Goal: Use online tool/utility: Utilize a website feature to perform a specific function

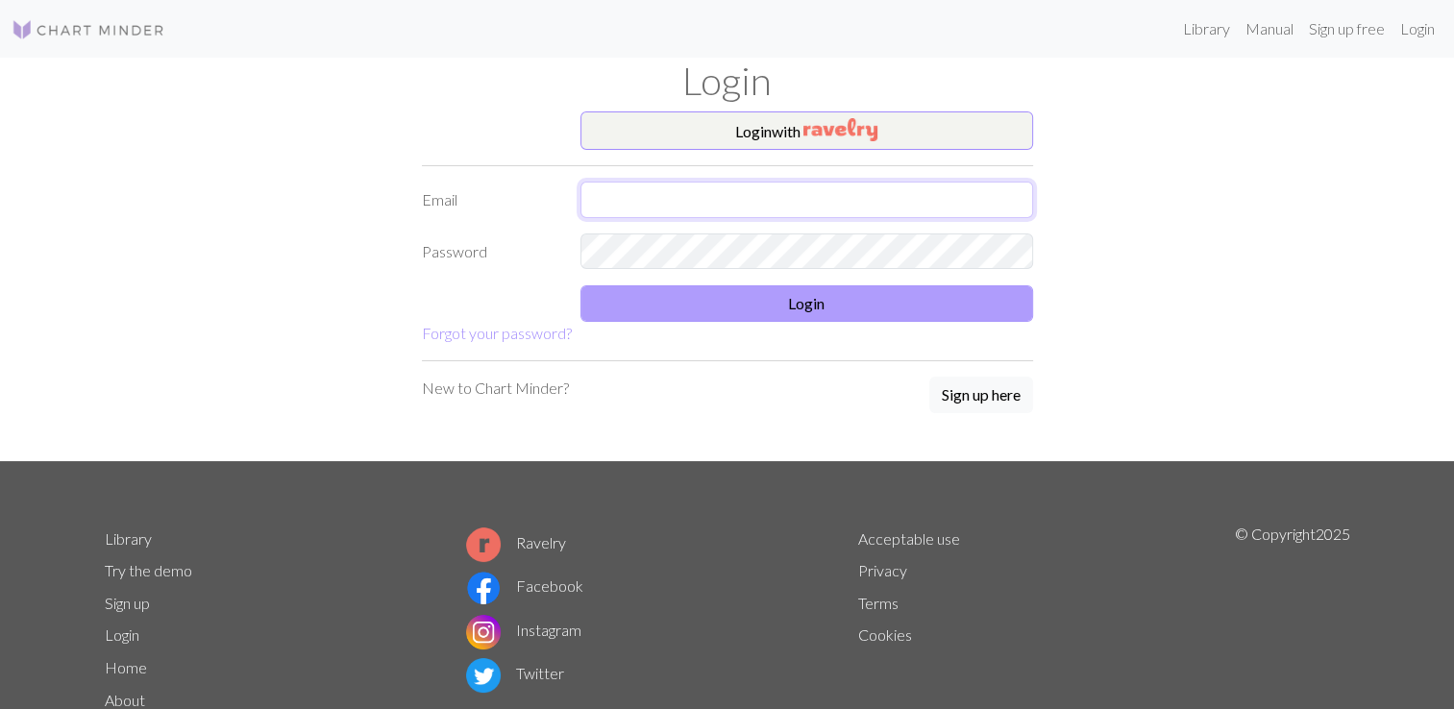
type input "[EMAIL_ADDRESS][DOMAIN_NAME]"
click at [802, 306] on button "Login" at bounding box center [806, 303] width 453 height 37
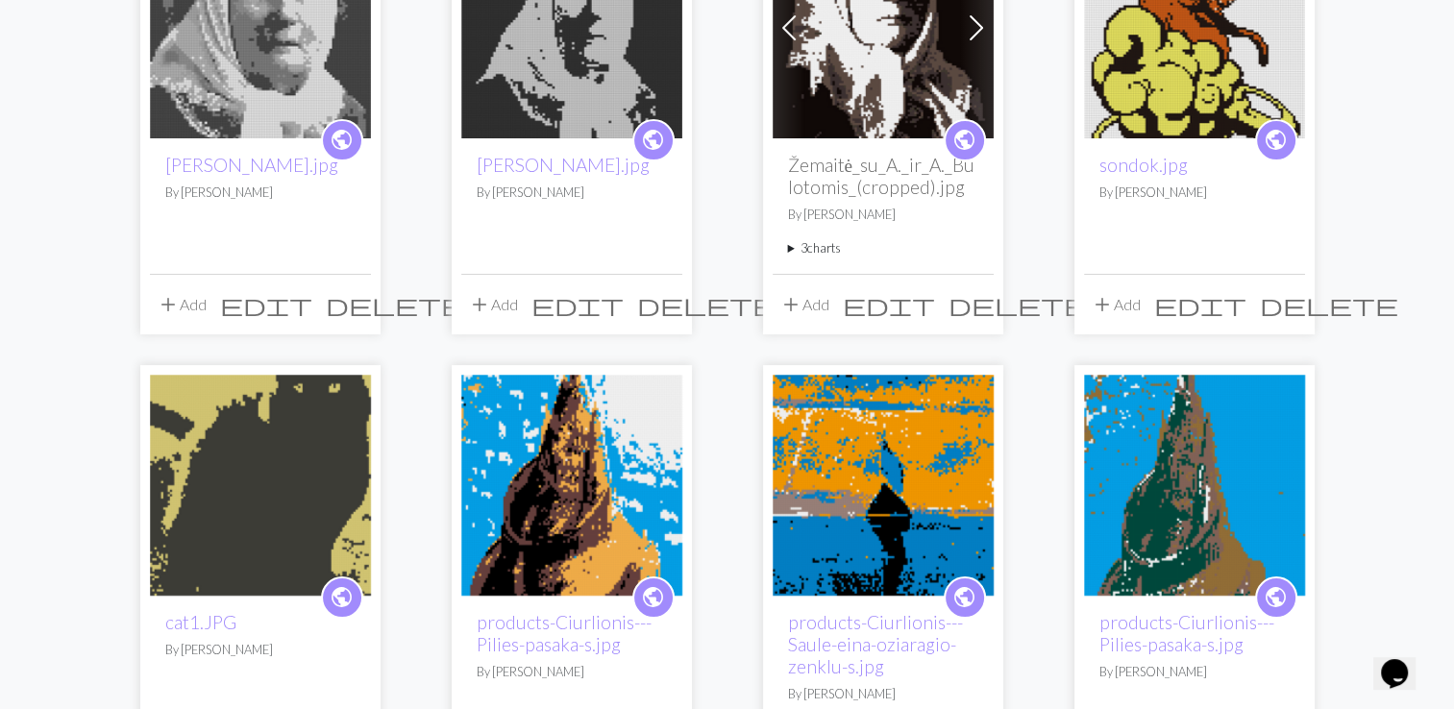
scroll to position [384, 0]
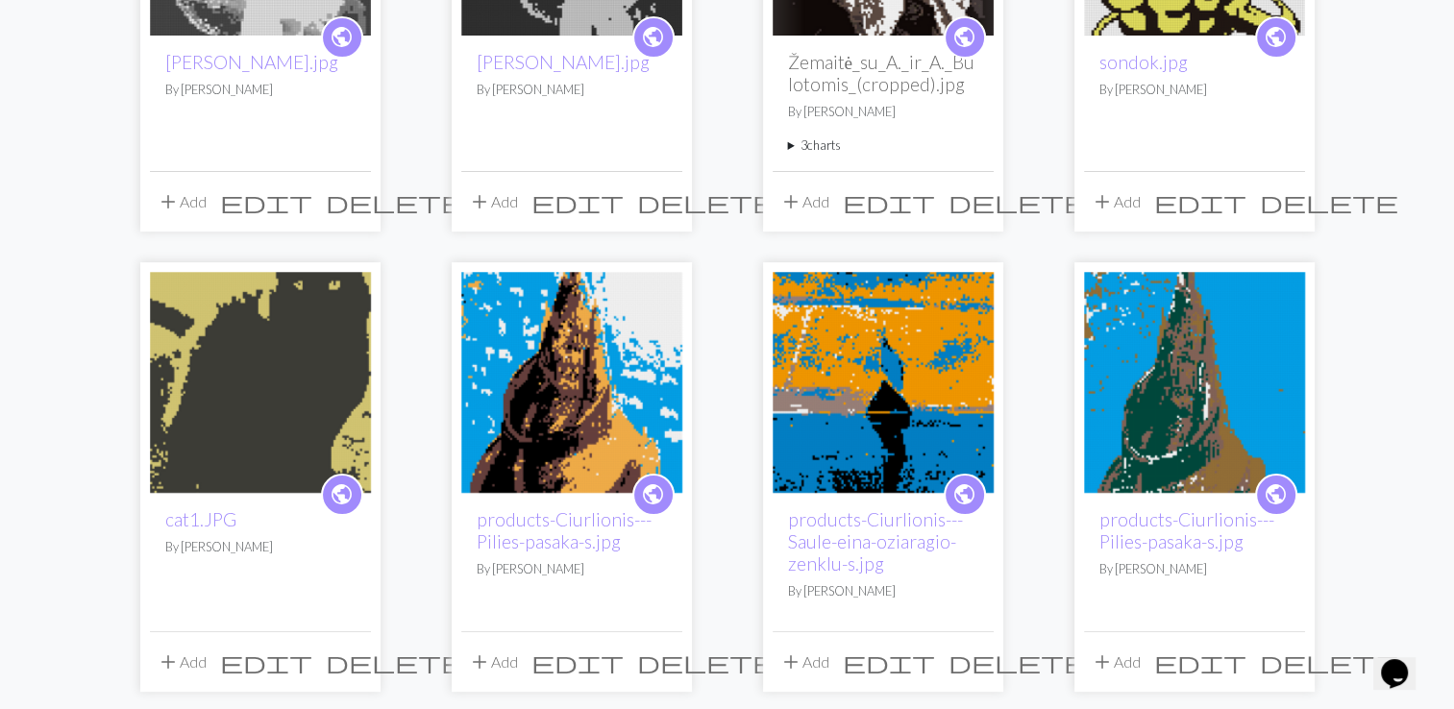
click at [607, 380] on img at bounding box center [571, 382] width 221 height 221
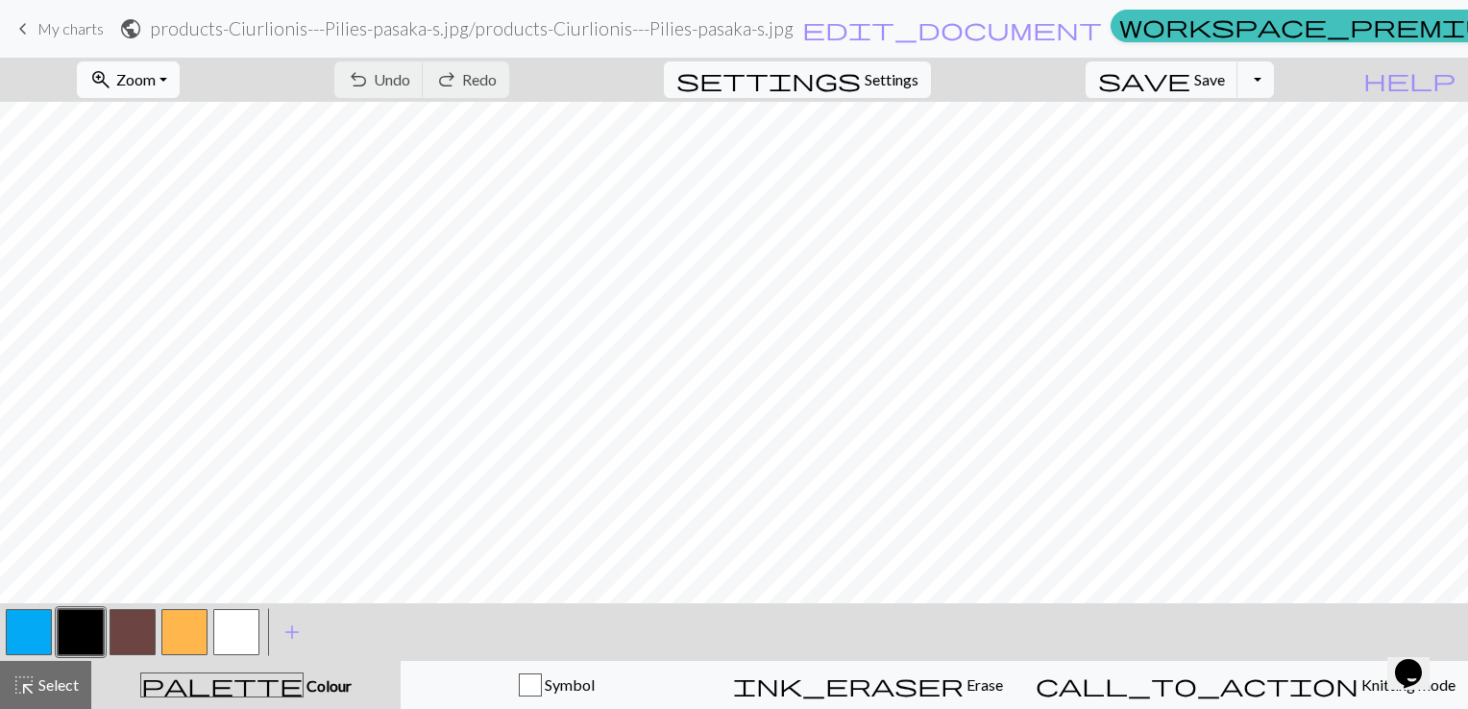
click at [180, 75] on button "zoom_in Zoom Zoom" at bounding box center [128, 79] width 103 height 37
click at [184, 121] on button "Fit all" at bounding box center [155, 122] width 152 height 31
click at [1274, 73] on button "Toggle Dropdown" at bounding box center [1256, 79] width 37 height 37
click at [1207, 152] on button "save_alt Download" at bounding box center [1114, 152] width 317 height 31
click at [1274, 86] on button "Toggle Dropdown" at bounding box center [1256, 79] width 37 height 37
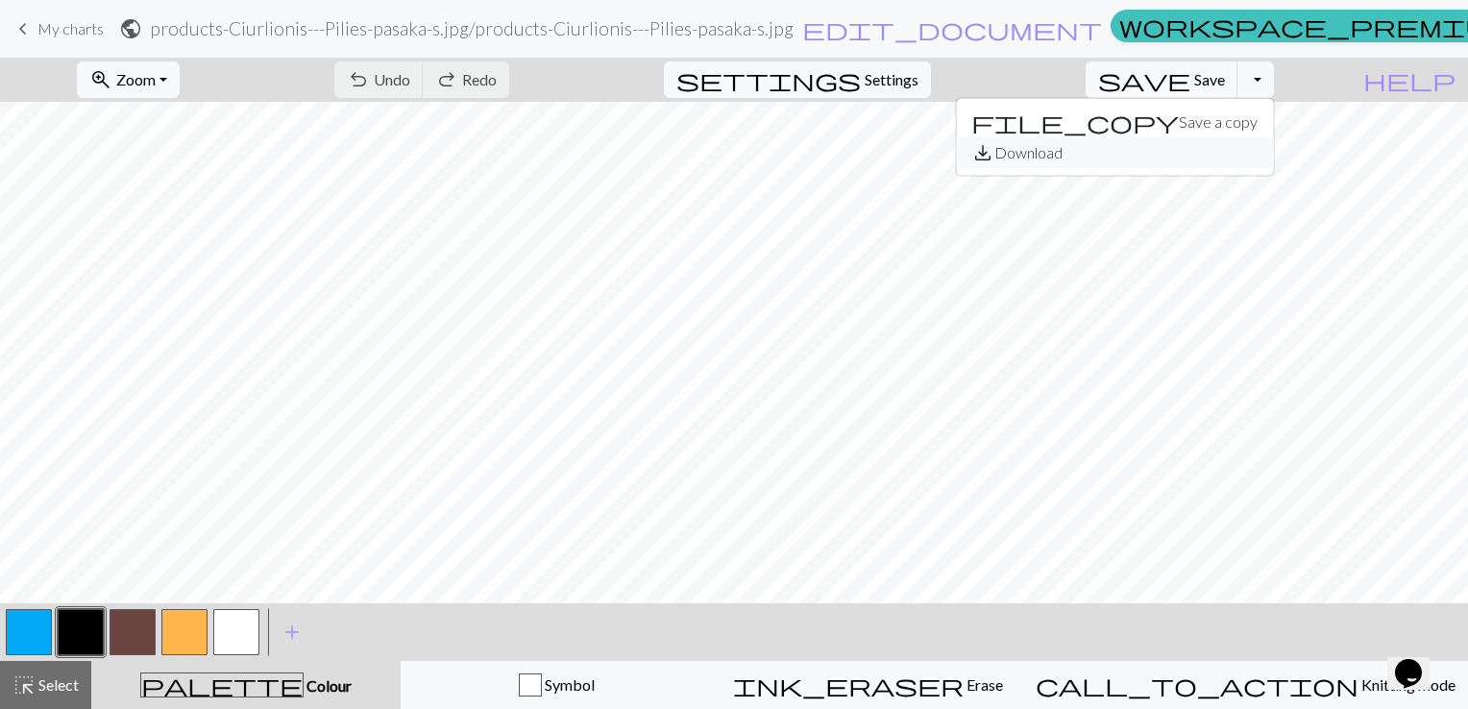
click at [1214, 147] on button "save_alt Download" at bounding box center [1114, 152] width 317 height 31
click at [1274, 78] on button "Toggle Dropdown" at bounding box center [1256, 79] width 37 height 37
click at [1245, 150] on button "save_alt Download" at bounding box center [1114, 152] width 317 height 31
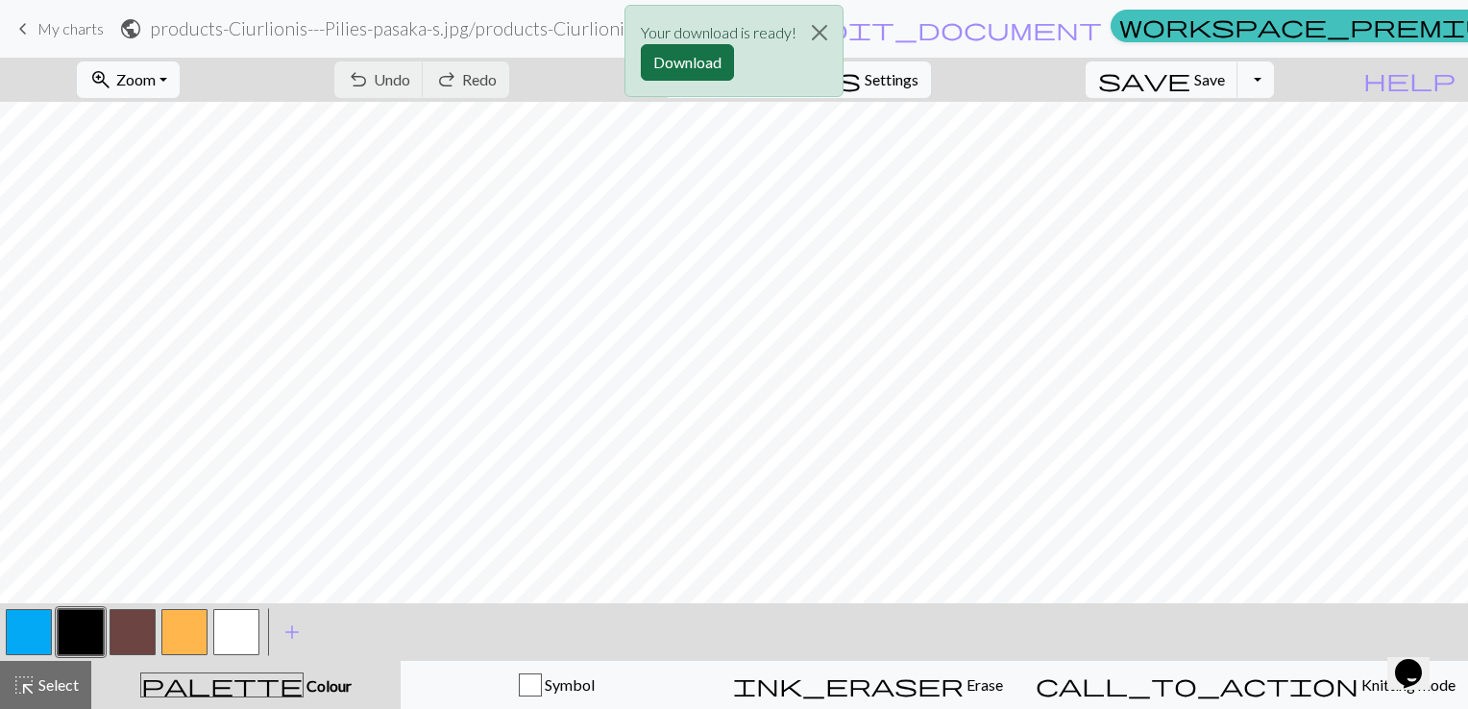
click at [703, 60] on button "Download" at bounding box center [687, 62] width 93 height 37
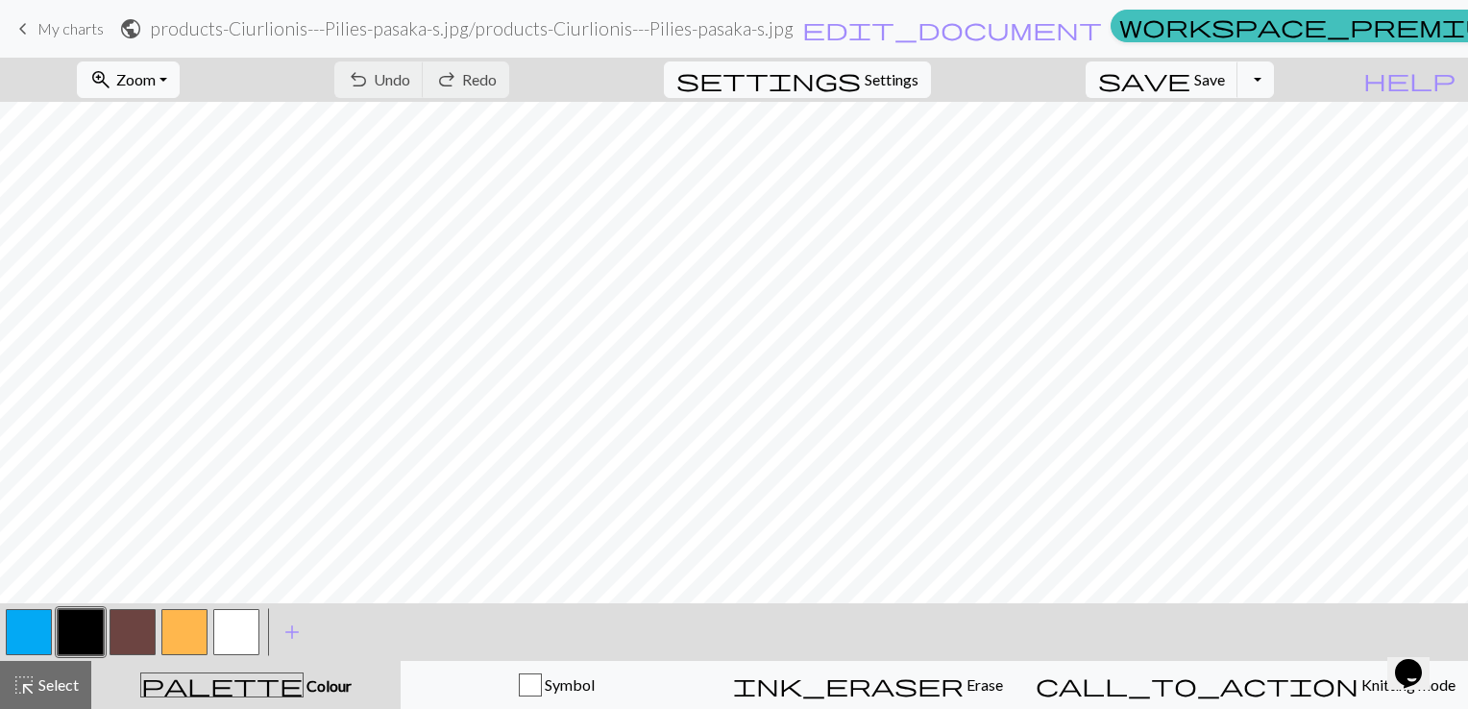
click at [71, 13] on link "keyboard_arrow_left My charts" at bounding box center [58, 28] width 92 height 33
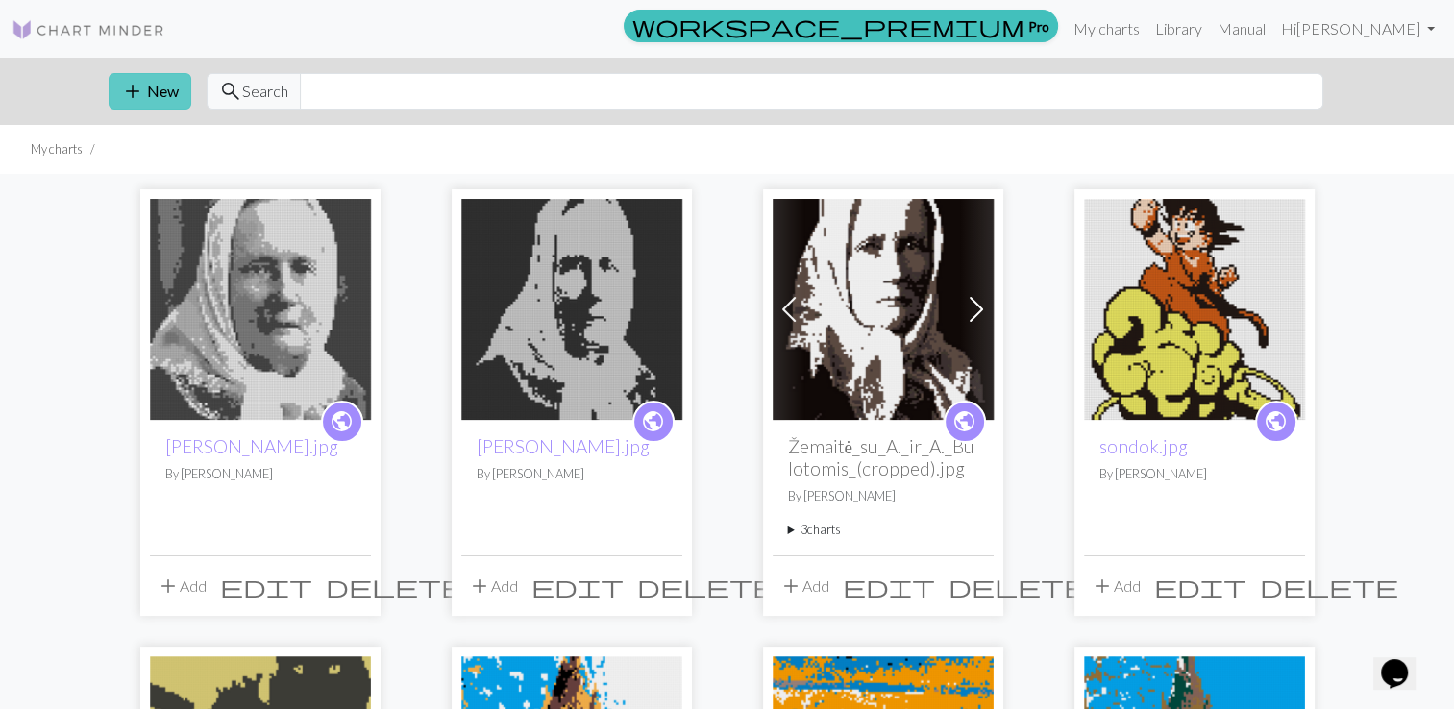
click at [161, 75] on button "add New" at bounding box center [150, 91] width 83 height 37
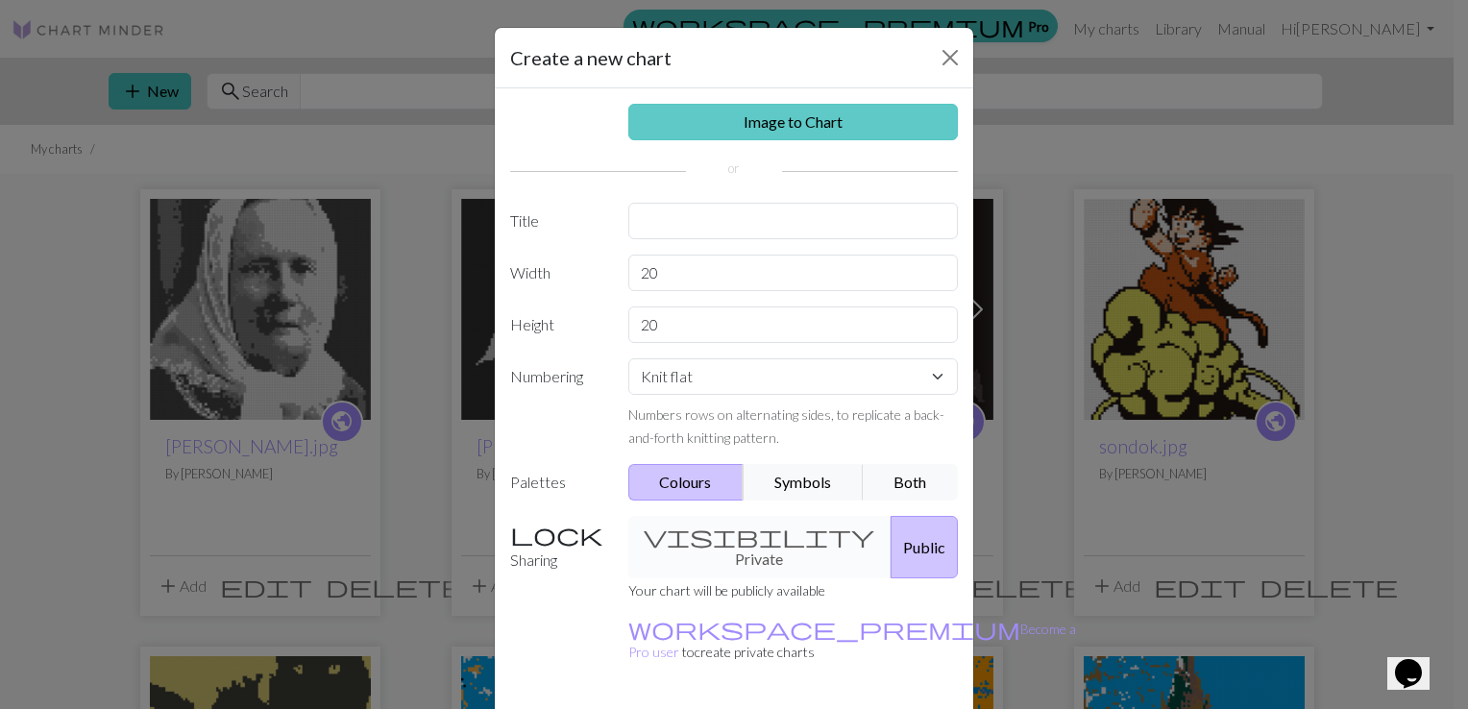
click at [747, 129] on link "Image to Chart" at bounding box center [793, 122] width 331 height 37
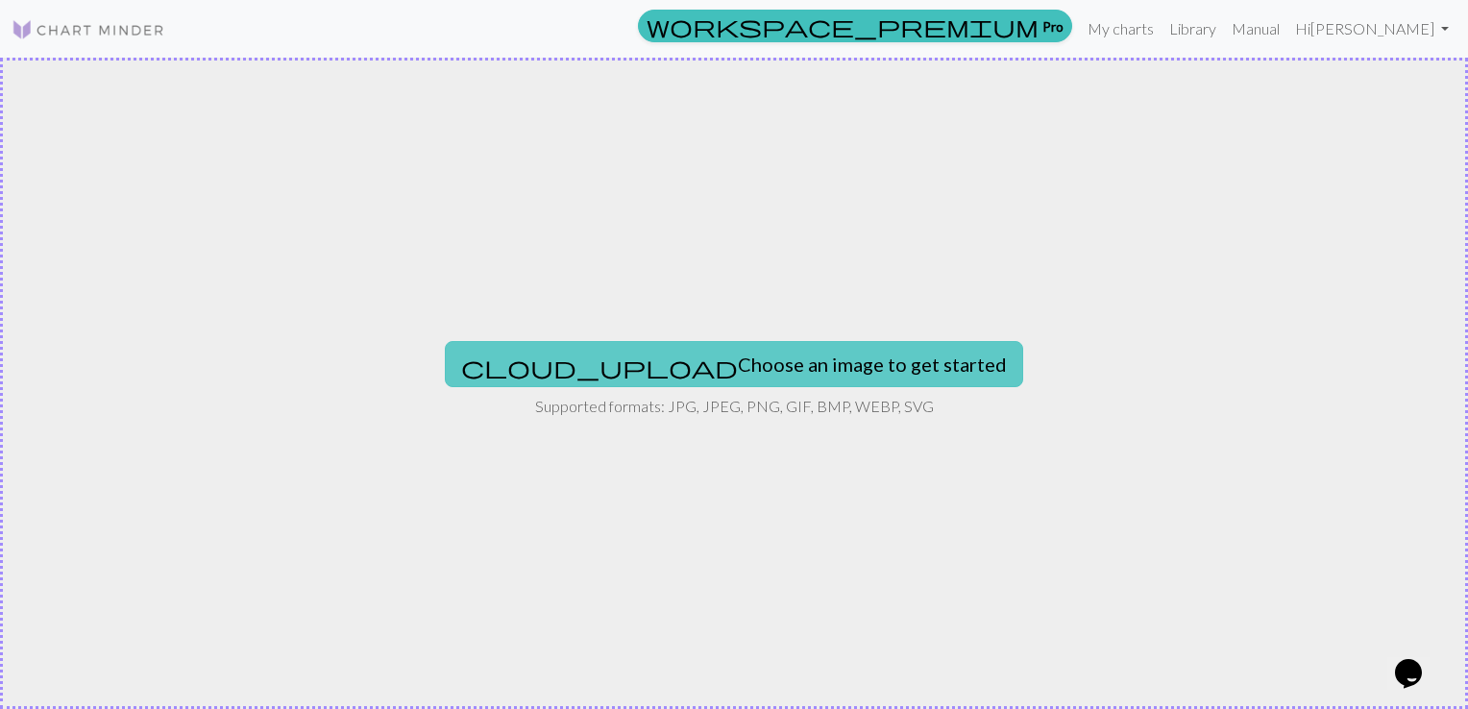
click at [712, 361] on button "cloud_upload Choose an image to get started" at bounding box center [734, 364] width 578 height 46
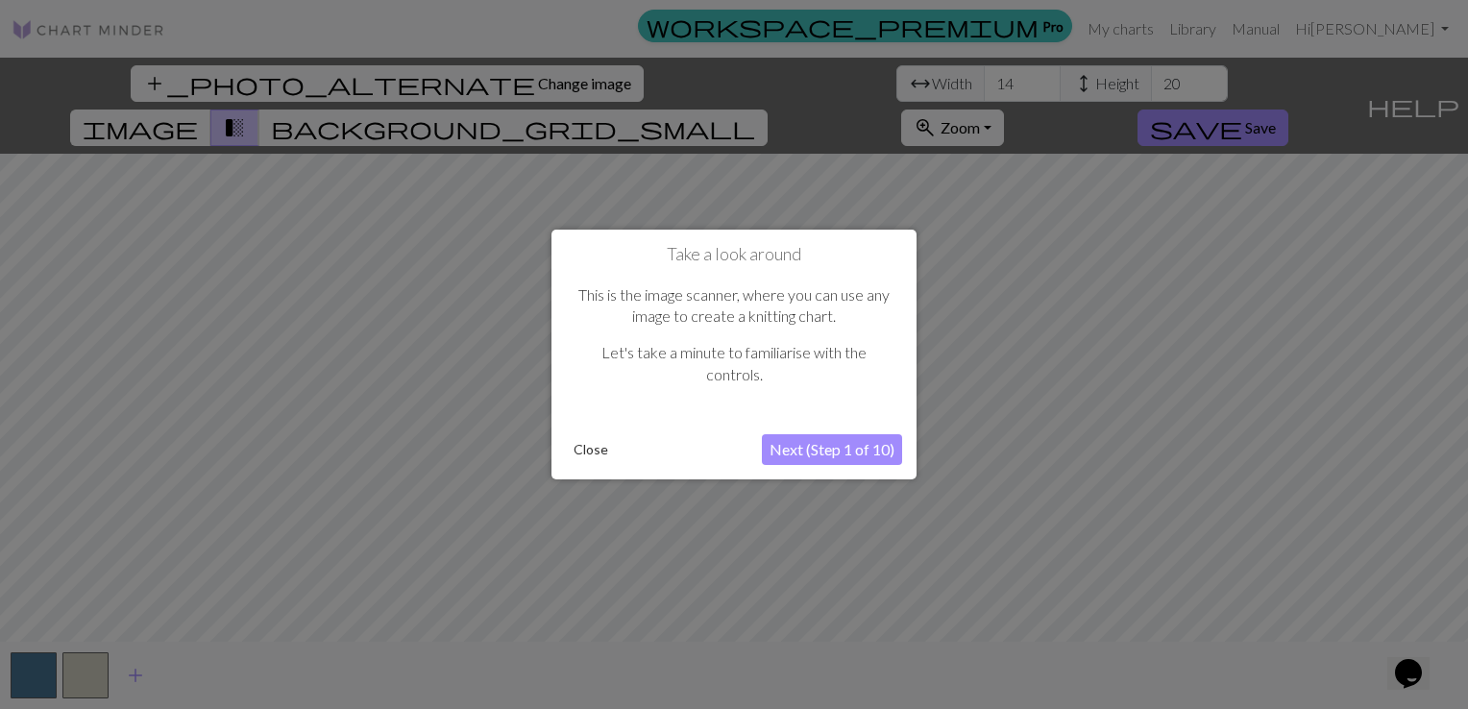
click at [593, 446] on button "Close" at bounding box center [591, 449] width 50 height 29
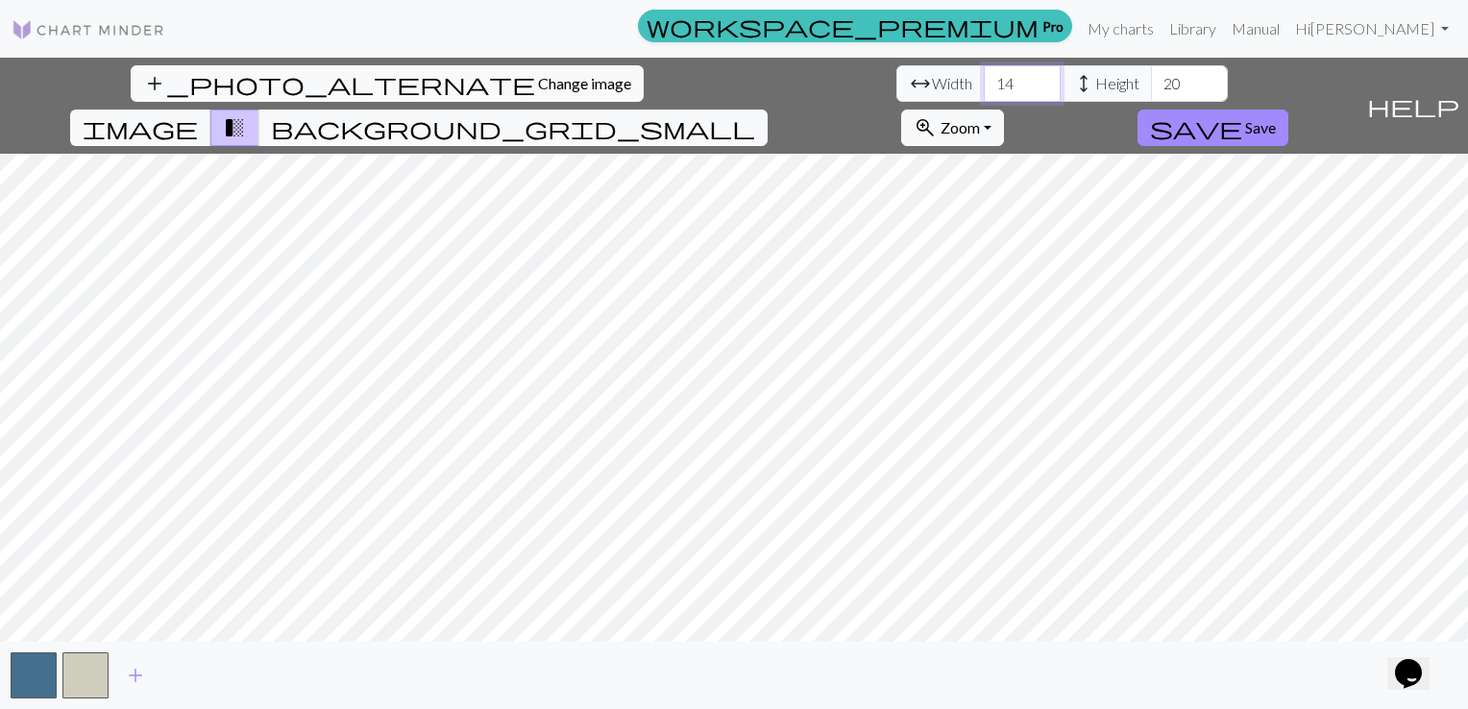
click at [984, 81] on input "14" at bounding box center [1022, 83] width 77 height 37
type input "90"
click at [1151, 86] on input "20" at bounding box center [1189, 83] width 77 height 37
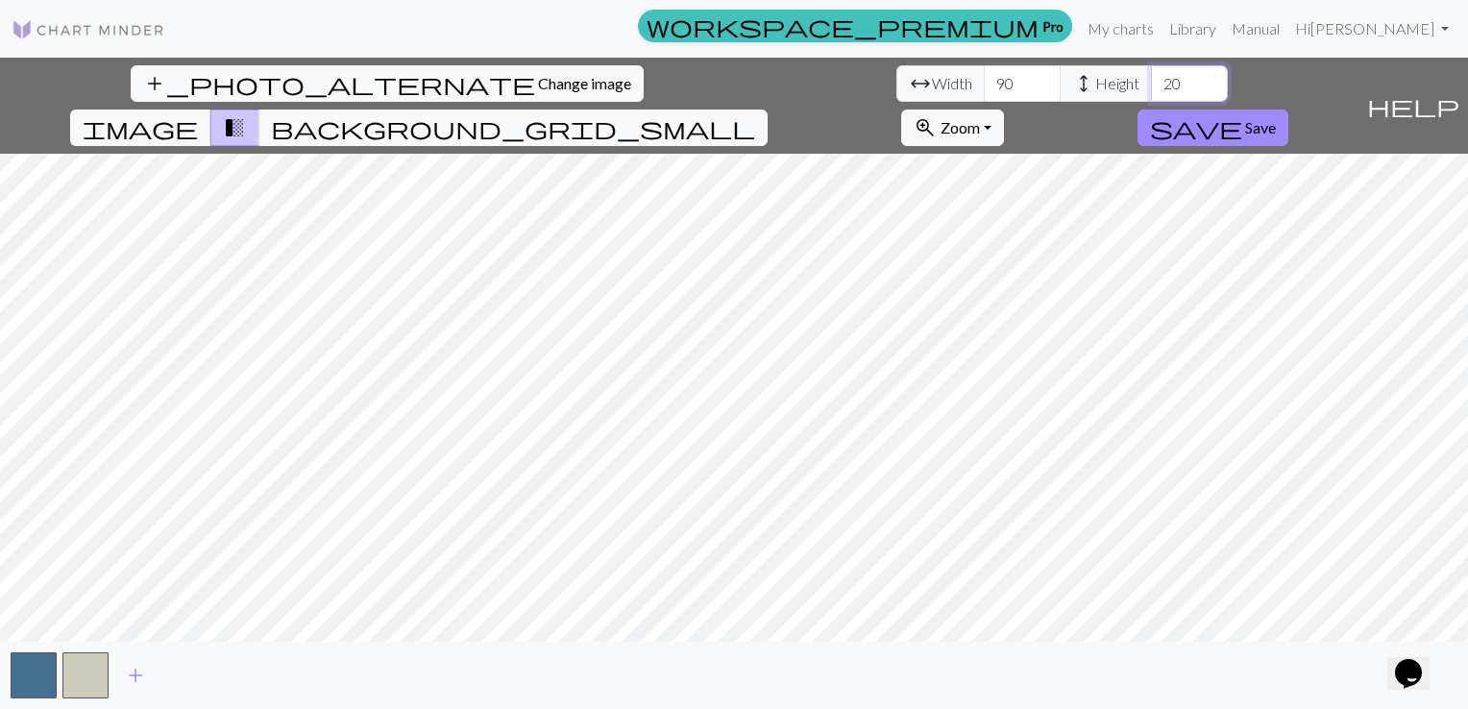
click at [1151, 86] on input "20" at bounding box center [1189, 83] width 77 height 37
type input "120"
click at [137, 676] on span "add" at bounding box center [135, 675] width 23 height 27
click at [188, 676] on span "add" at bounding box center [187, 675] width 23 height 27
click at [232, 674] on span "add" at bounding box center [239, 675] width 23 height 27
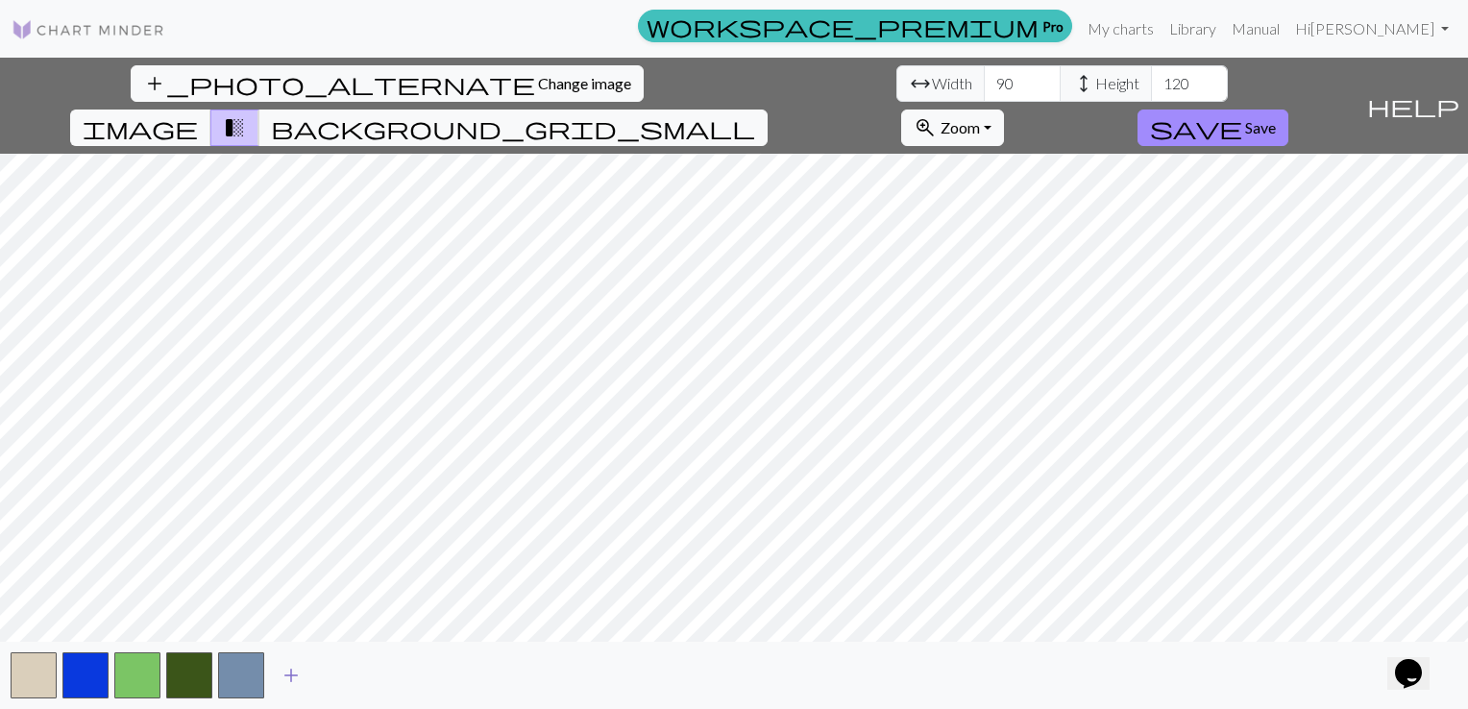
click at [288, 678] on span "add" at bounding box center [291, 675] width 23 height 27
click at [287, 676] on button "button" at bounding box center [293, 675] width 46 height 46
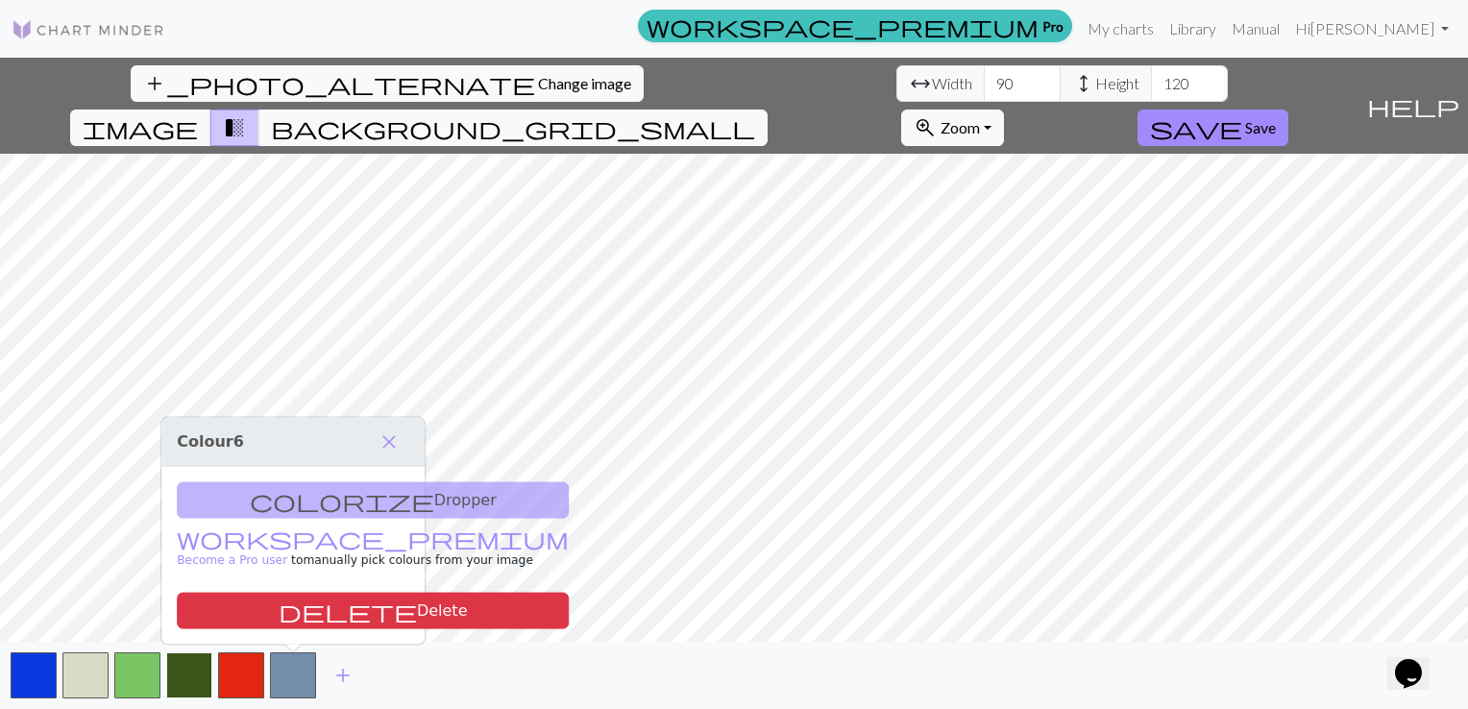
click at [186, 675] on button "button" at bounding box center [189, 675] width 46 height 46
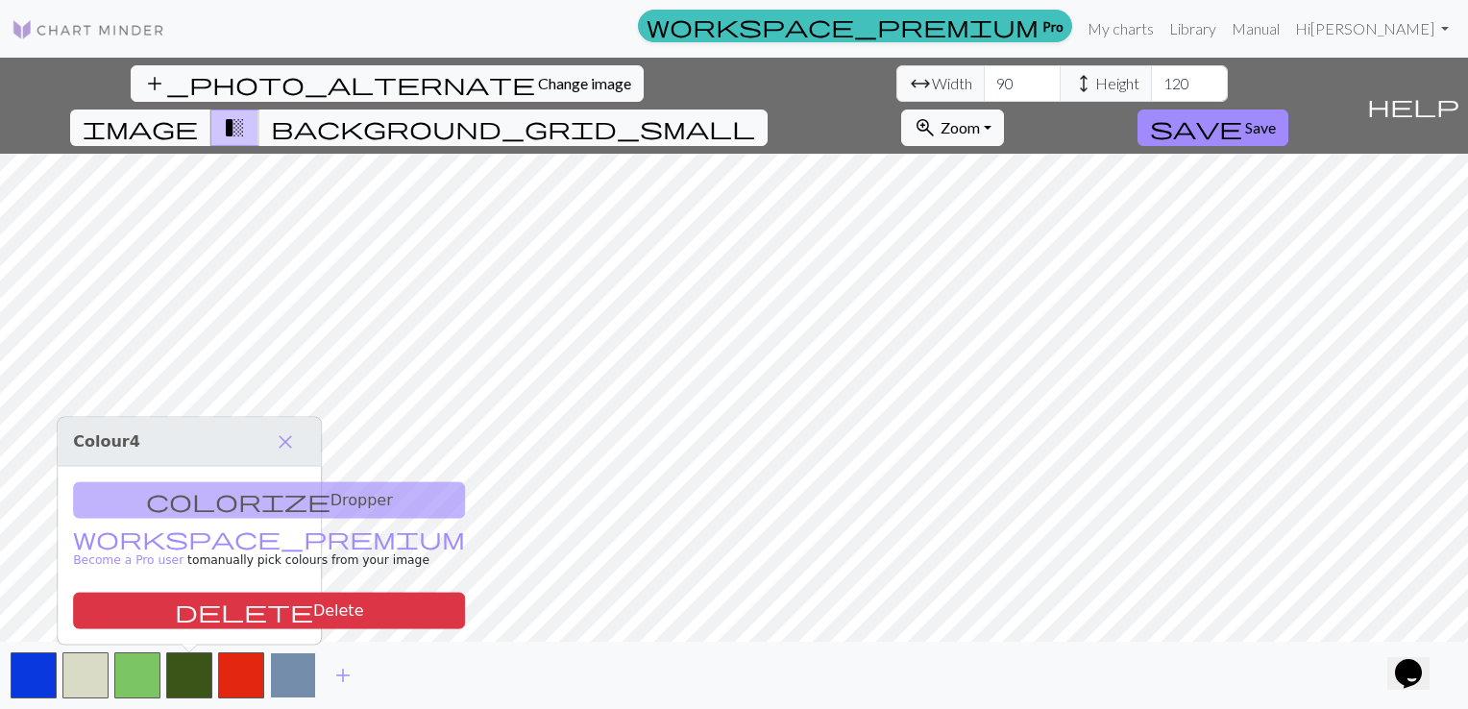
click at [291, 674] on button "button" at bounding box center [293, 675] width 46 height 46
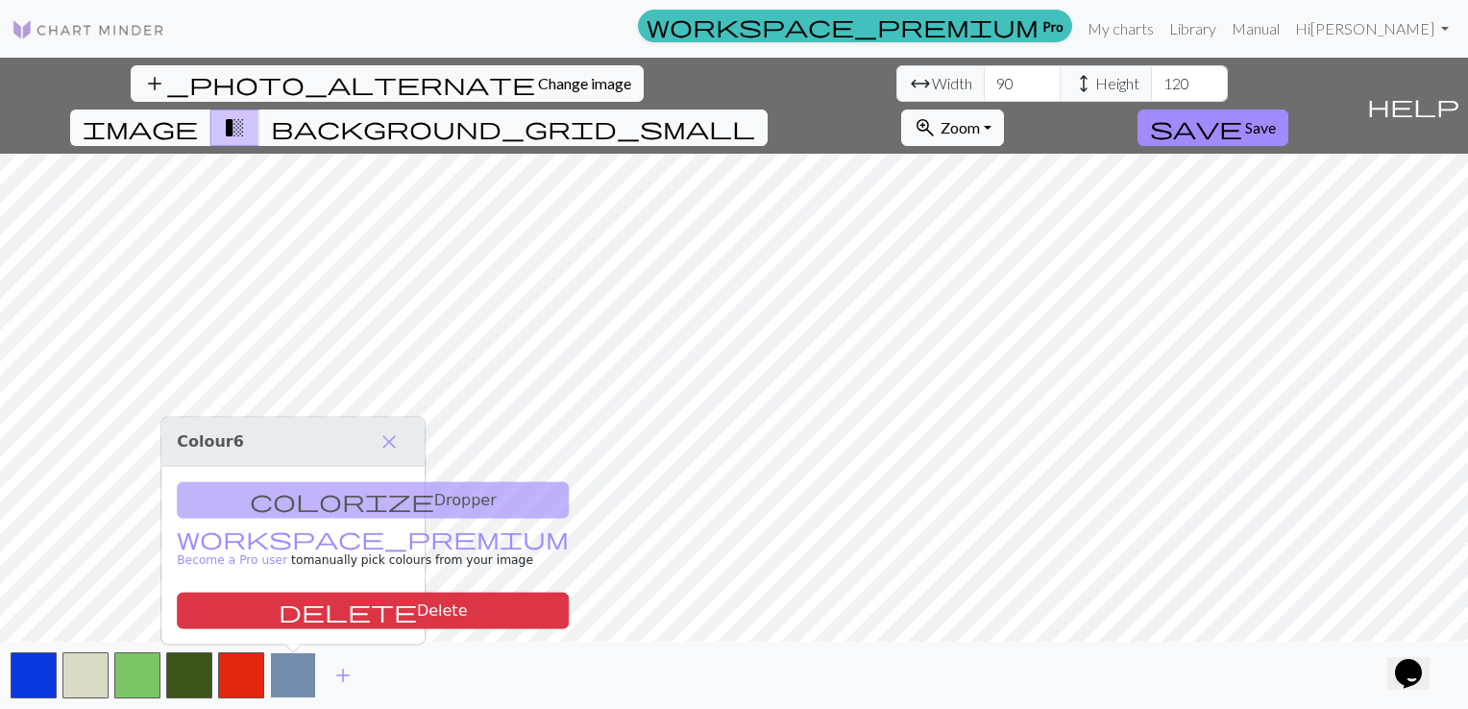
click at [284, 677] on button "button" at bounding box center [293, 675] width 46 height 46
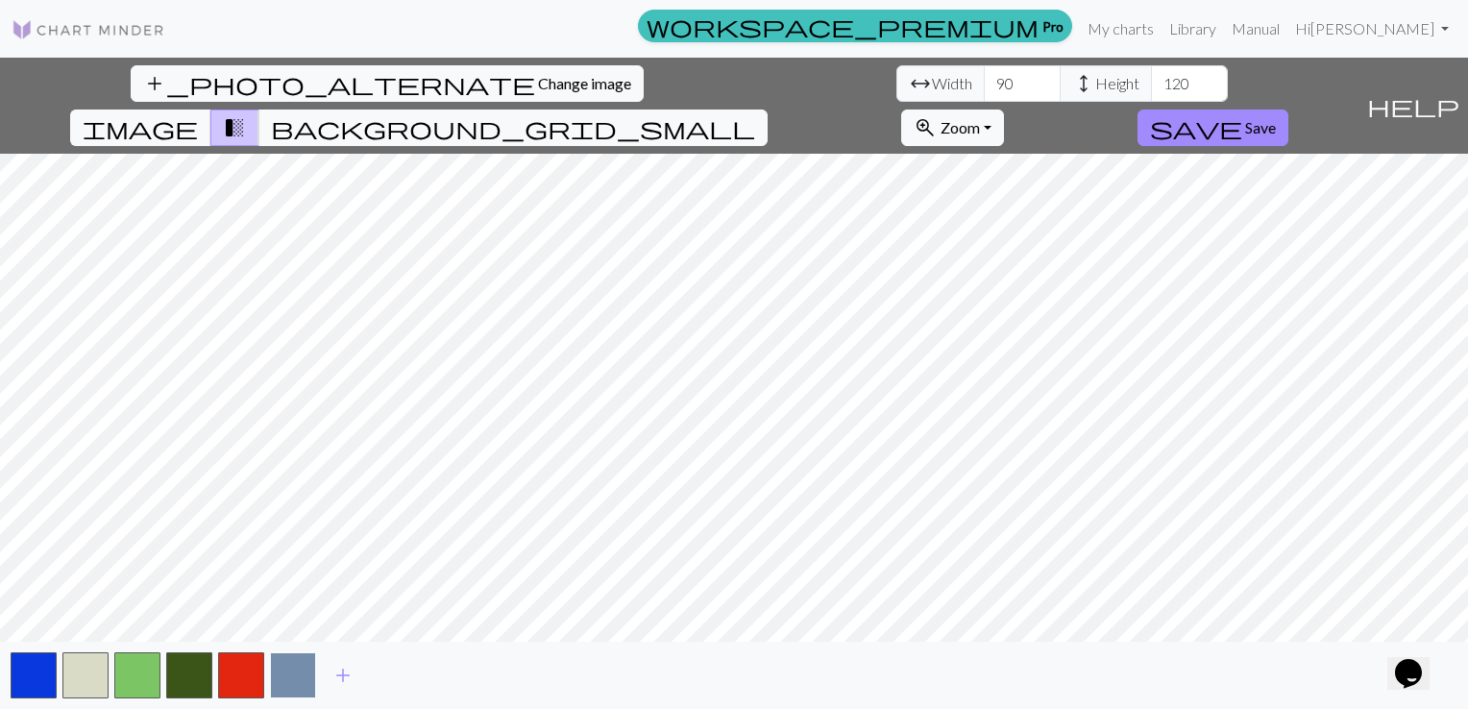
click at [284, 677] on button "button" at bounding box center [293, 675] width 46 height 46
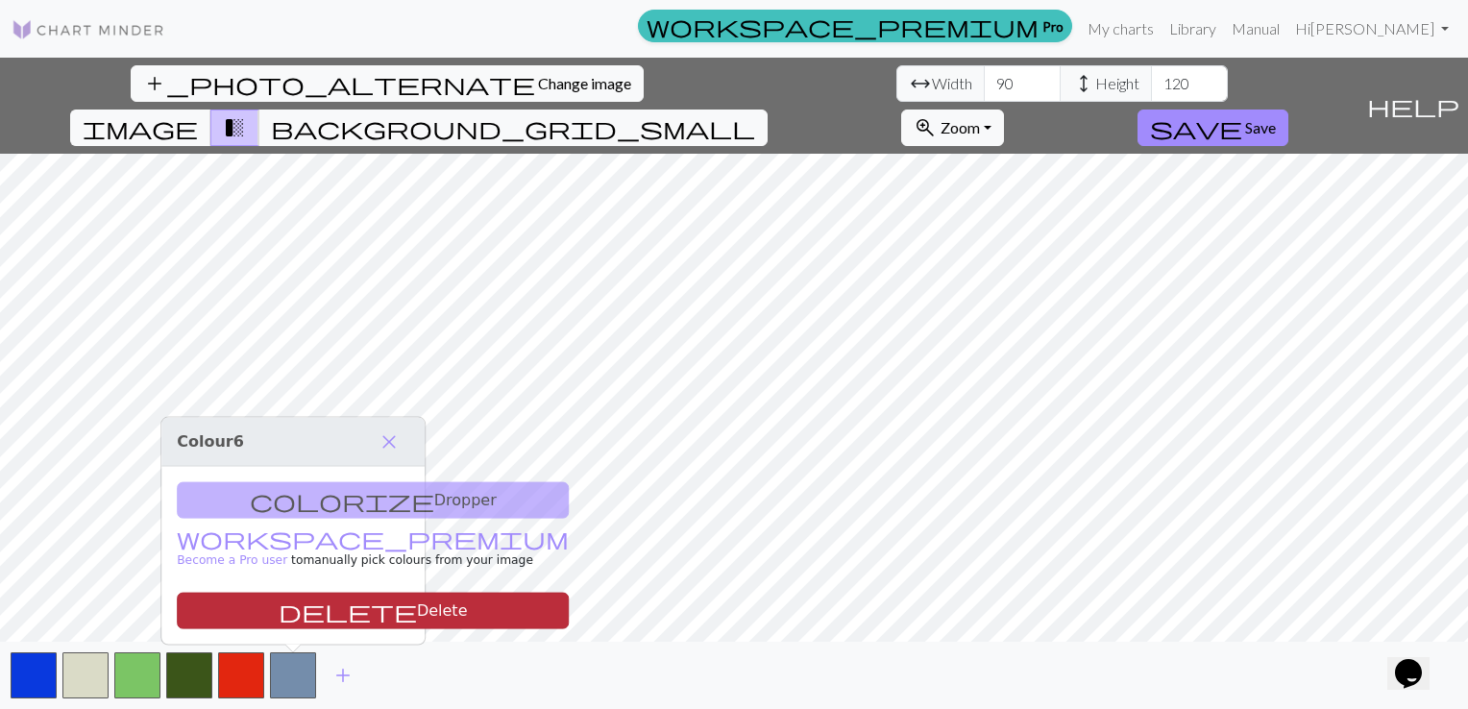
click at [324, 617] on button "delete Delete" at bounding box center [373, 611] width 392 height 37
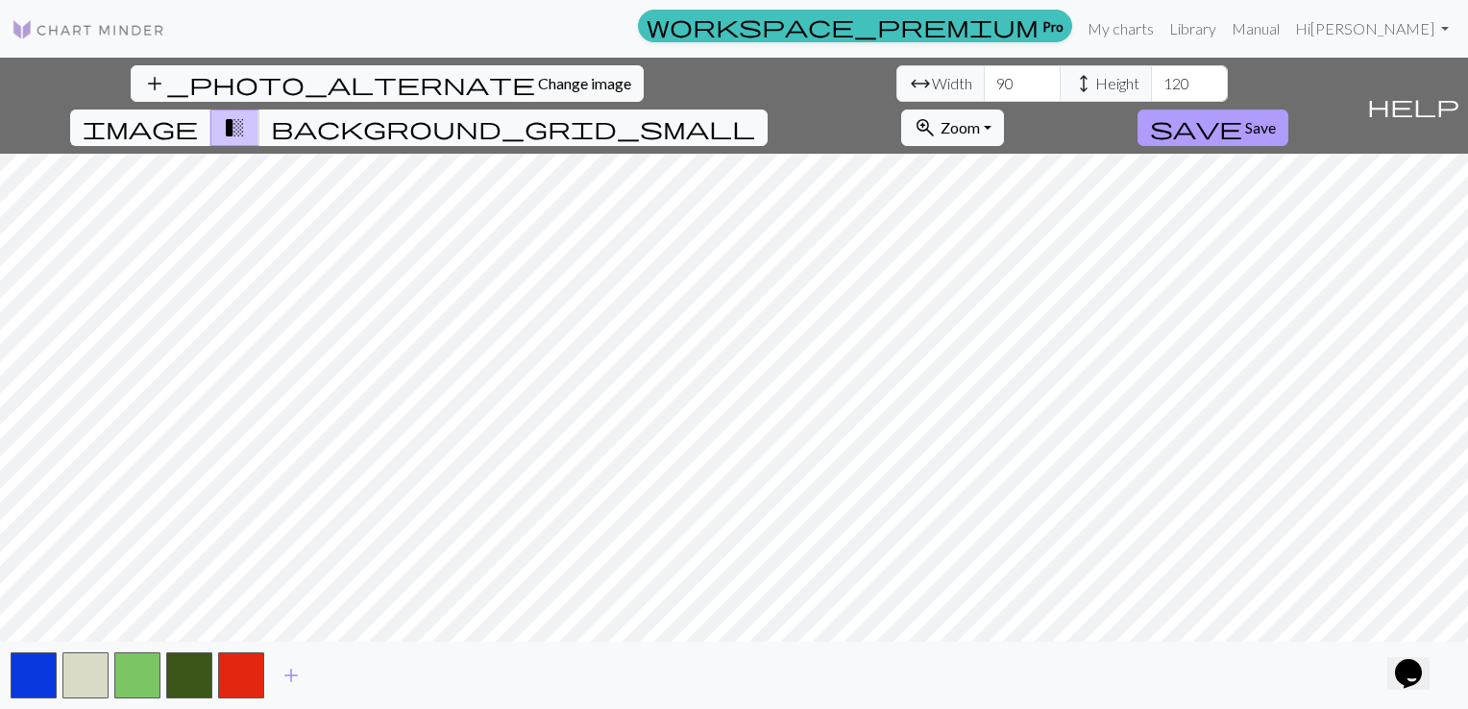
click at [1276, 118] on span "Save" at bounding box center [1260, 127] width 31 height 18
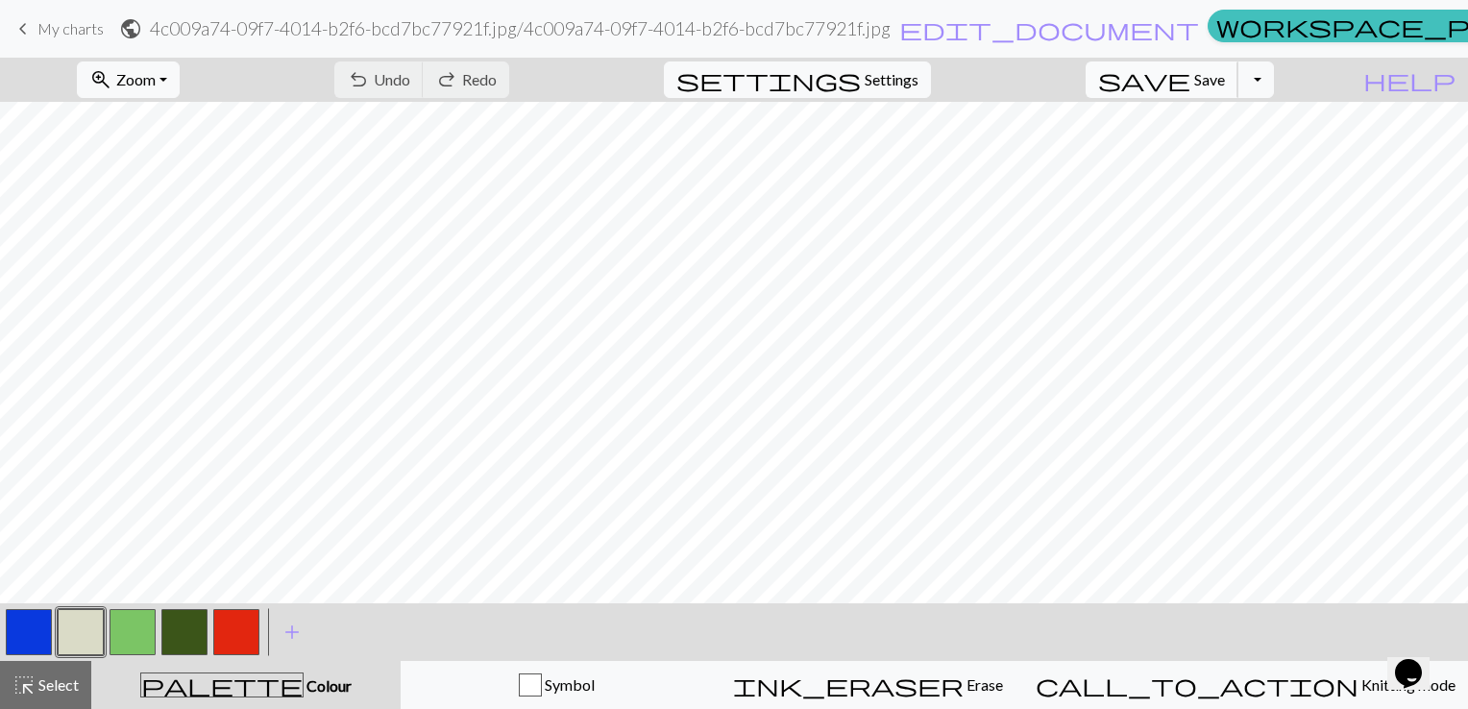
click at [1225, 81] on span "Save" at bounding box center [1209, 79] width 31 height 18
click at [197, 71] on div "Chart saved" at bounding box center [734, 38] width 1468 height 76
click at [180, 79] on button "zoom_in Zoom Zoom" at bounding box center [128, 79] width 103 height 37
click at [172, 237] on button "50%" at bounding box center [155, 230] width 152 height 31
click at [1274, 77] on button "Toggle Dropdown" at bounding box center [1256, 79] width 37 height 37
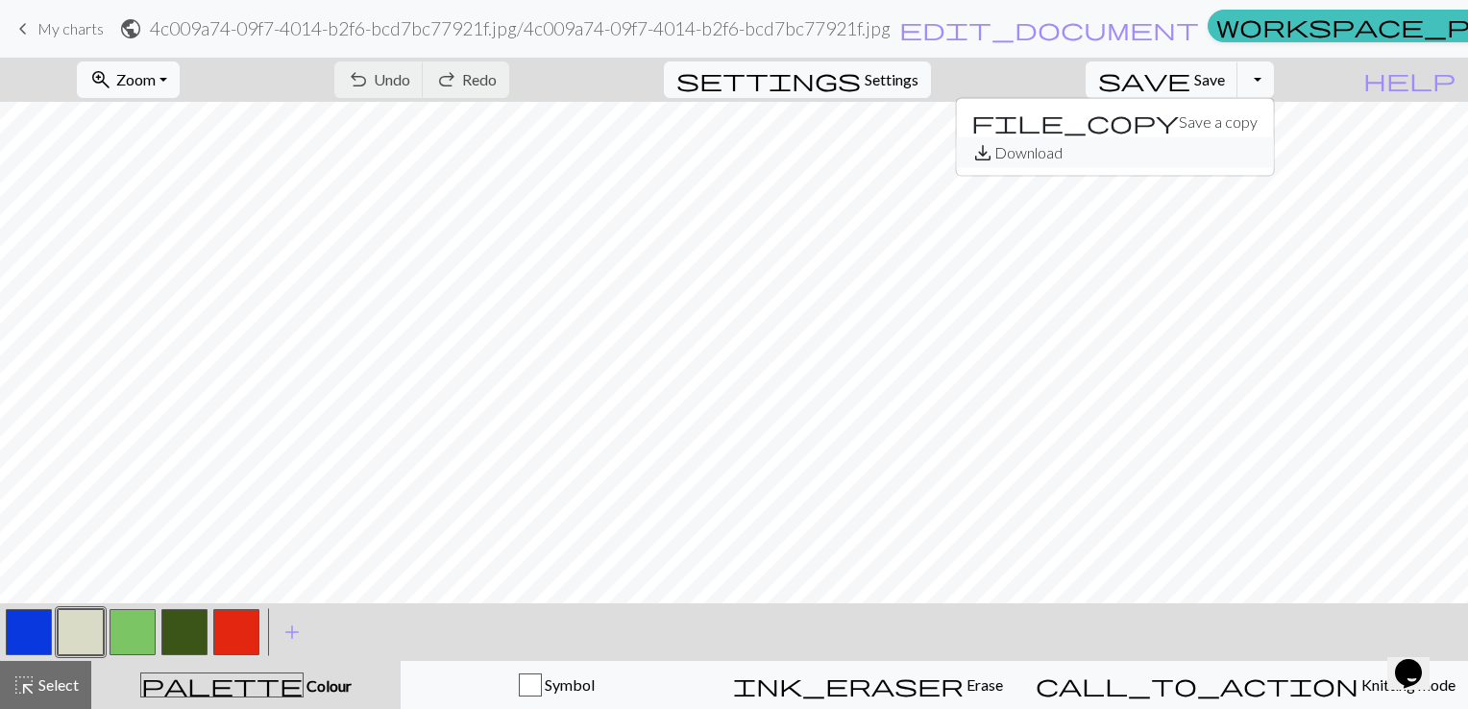
click at [1230, 152] on button "save_alt Download" at bounding box center [1114, 152] width 317 height 31
click at [1274, 83] on button "Toggle Dropdown" at bounding box center [1256, 79] width 37 height 37
click at [1242, 152] on button "save_alt Download" at bounding box center [1114, 152] width 317 height 31
click at [1274, 92] on button "Toggle Dropdown" at bounding box center [1256, 79] width 37 height 37
click at [1230, 152] on button "save_alt Download" at bounding box center [1114, 152] width 317 height 31
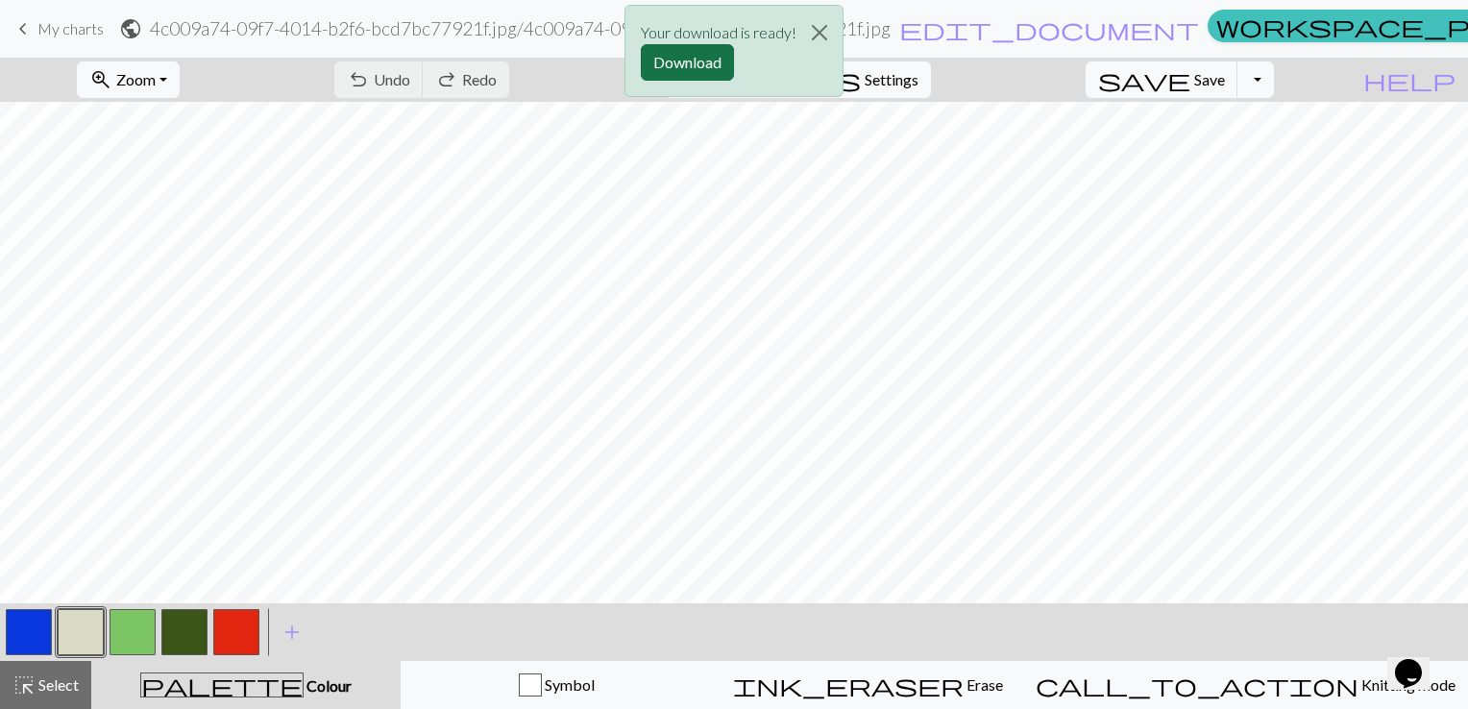
click at [703, 61] on button "Download" at bounding box center [687, 62] width 93 height 37
